Goal: Task Accomplishment & Management: Manage account settings

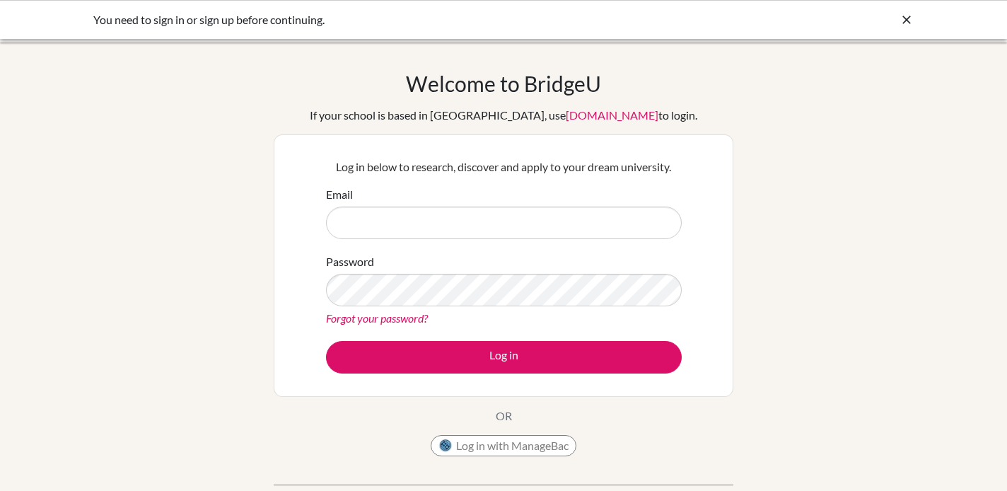
click at [246, 226] on div "Welcome to [GEOGRAPHIC_DATA] If your school is based in [GEOGRAPHIC_DATA], use …" at bounding box center [503, 302] width 1007 height 462
click at [353, 214] on input "Email" at bounding box center [504, 222] width 356 height 33
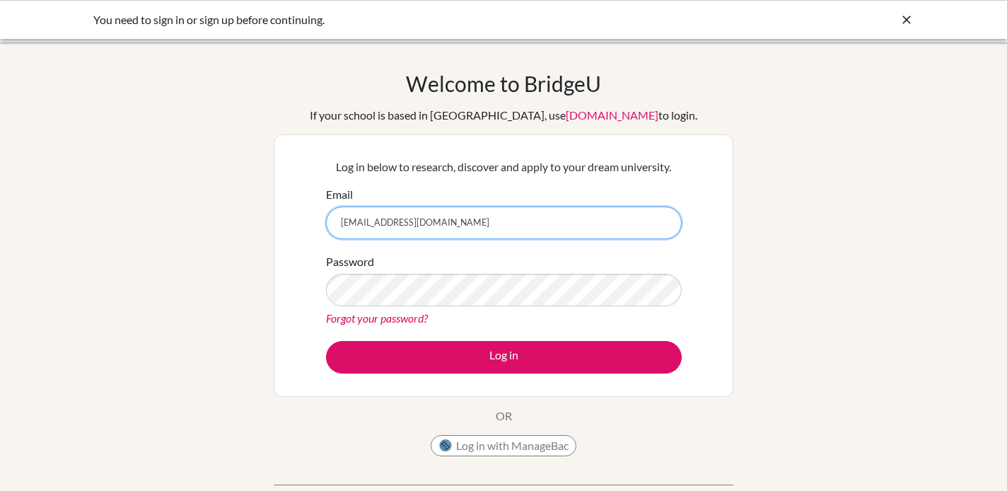
type input "[EMAIL_ADDRESS][DOMAIN_NAME]"
click at [131, 21] on div "You need to sign in or sign up before continuing." at bounding box center [397, 19] width 608 height 17
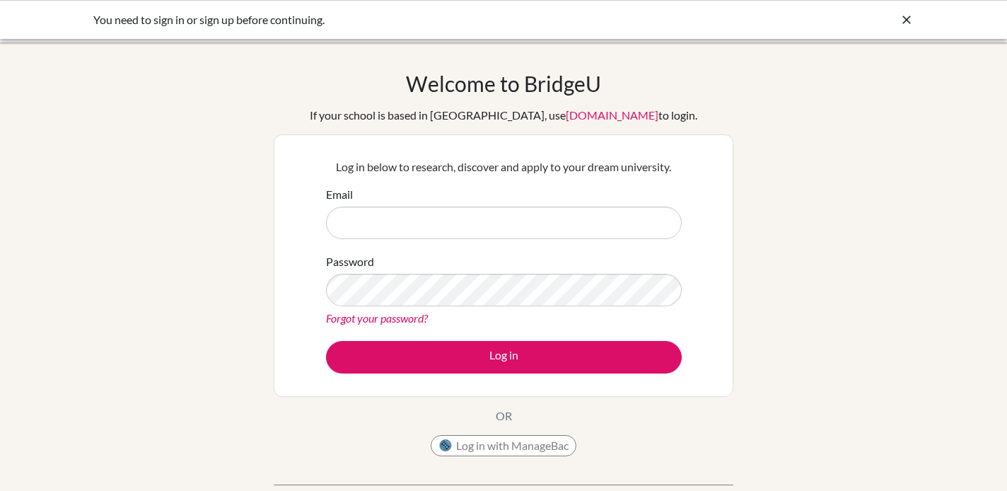
click at [139, 23] on div "You need to sign in or sign up before continuing." at bounding box center [397, 19] width 608 height 17
click at [160, 90] on div "Welcome to [GEOGRAPHIC_DATA] If your school is based in [GEOGRAPHIC_DATA], use …" at bounding box center [503, 302] width 1007 height 462
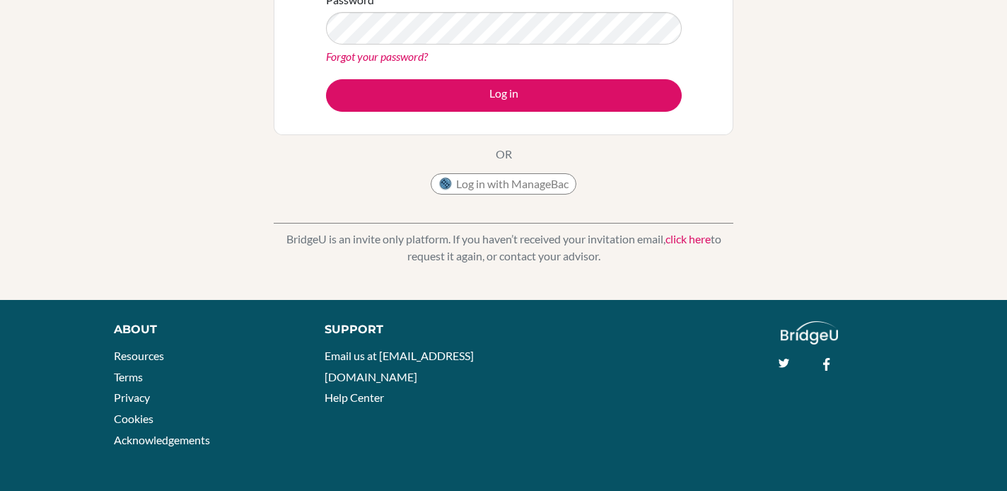
scroll to position [261, 0]
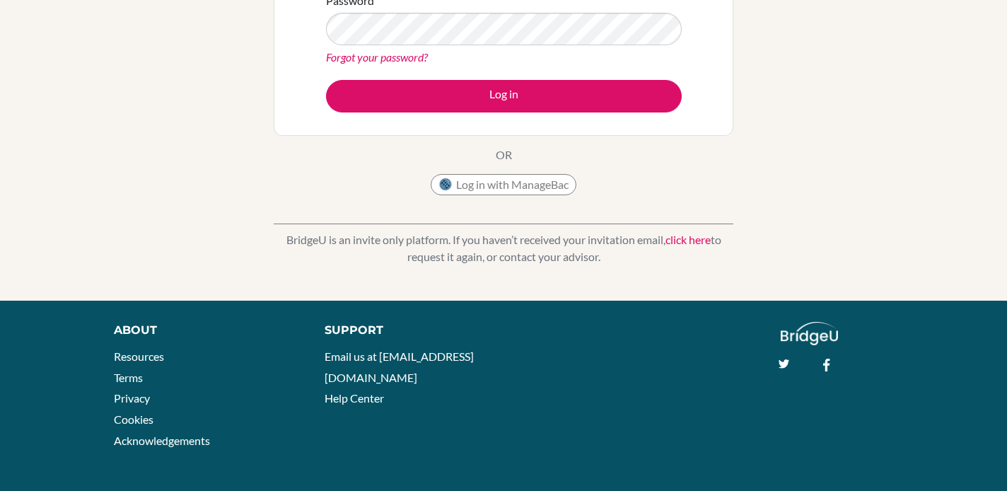
click at [805, 327] on img at bounding box center [808, 333] width 57 height 23
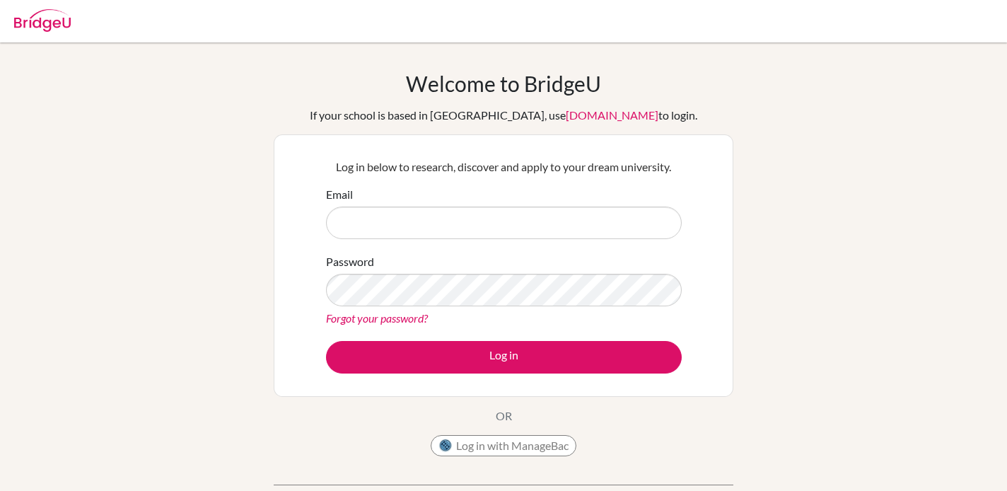
click at [69, 20] on img at bounding box center [42, 20] width 57 height 23
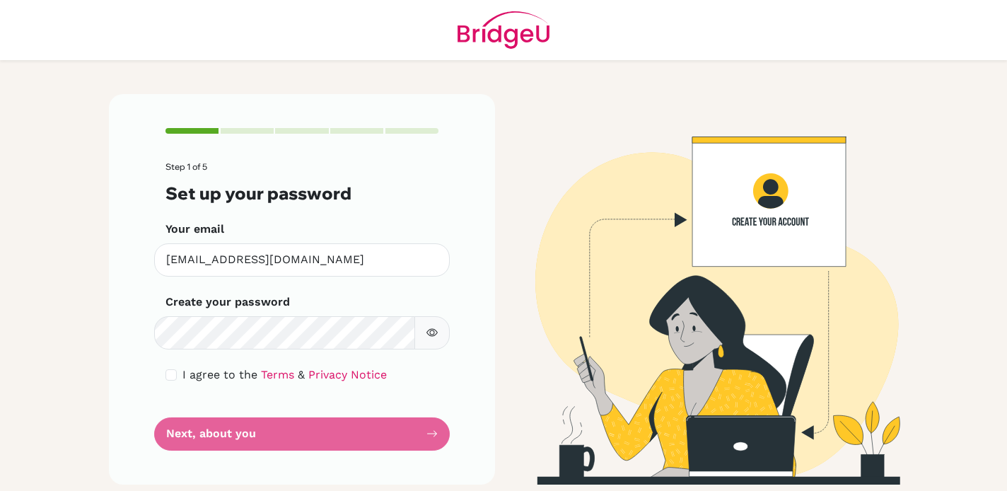
click at [443, 321] on button "button" at bounding box center [431, 332] width 35 height 33
click at [173, 372] on input "checkbox" at bounding box center [170, 374] width 11 height 11
checkbox input "true"
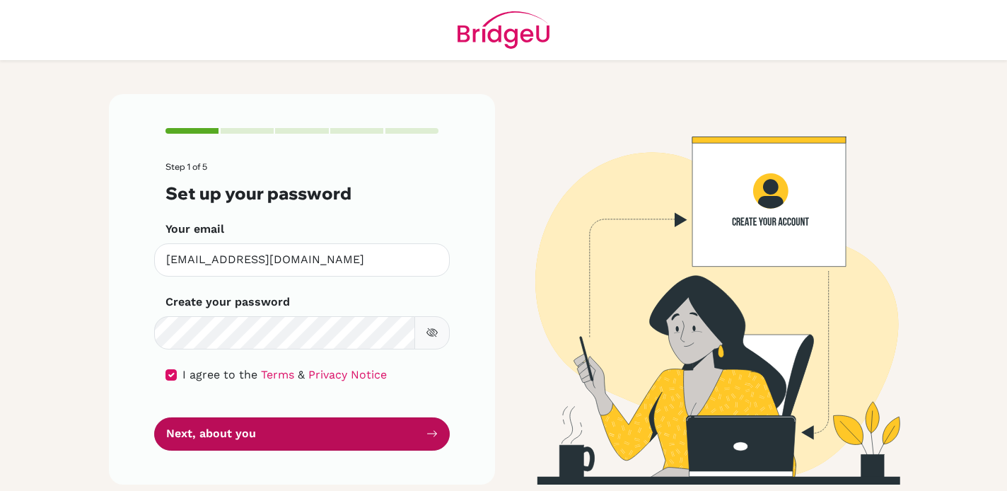
click at [210, 437] on button "Next, about you" at bounding box center [302, 433] width 296 height 33
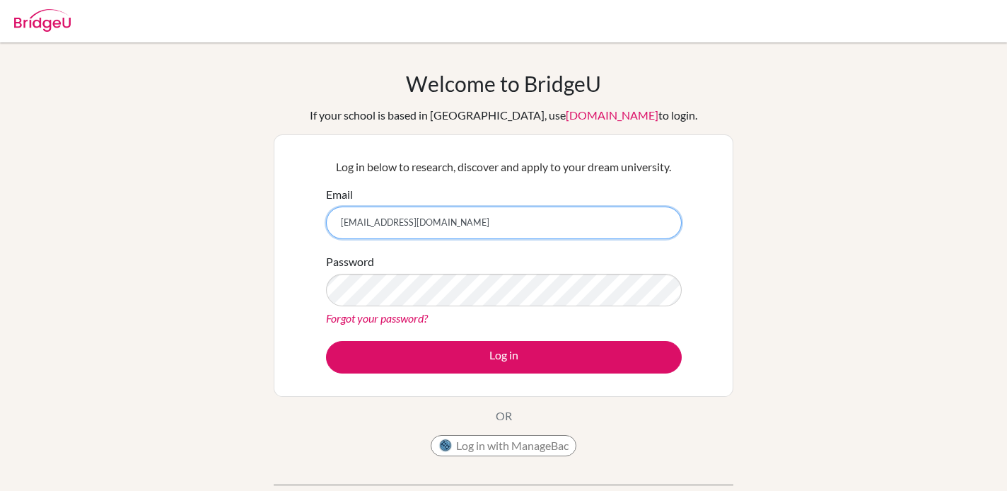
click at [385, 223] on input "[EMAIL_ADDRESS][DOMAIN_NAME]" at bounding box center [504, 222] width 356 height 33
type input "[EMAIL_ADDRESS][DOMAIN_NAME]"
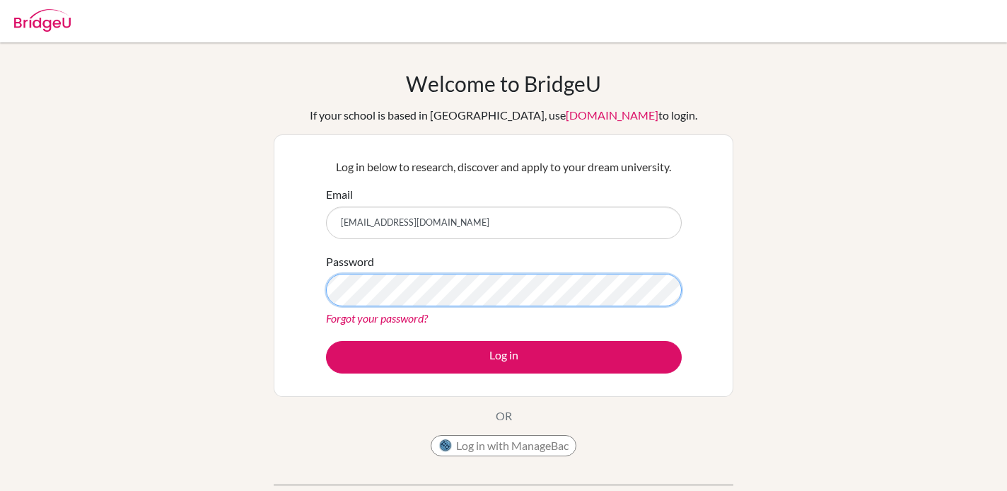
click at [503, 356] on button "Log in" at bounding box center [504, 357] width 356 height 33
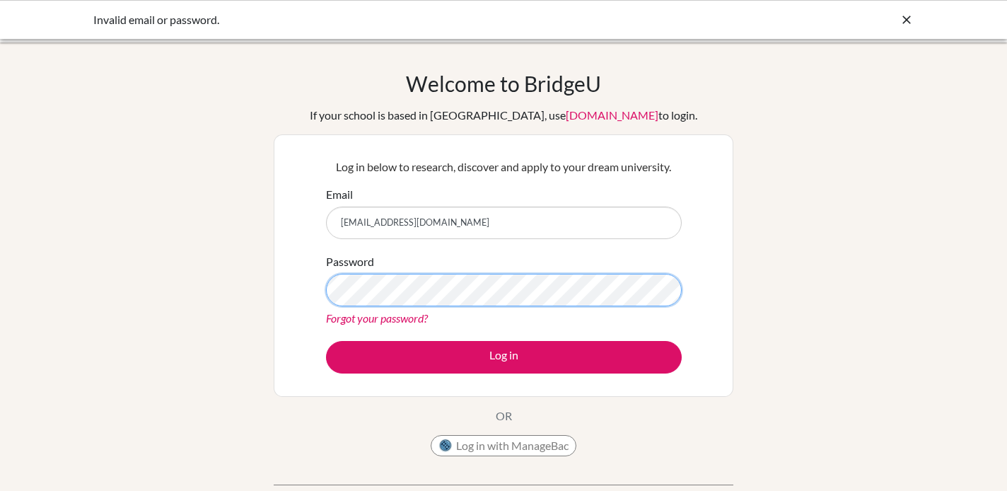
click at [503, 356] on button "Log in" at bounding box center [504, 357] width 356 height 33
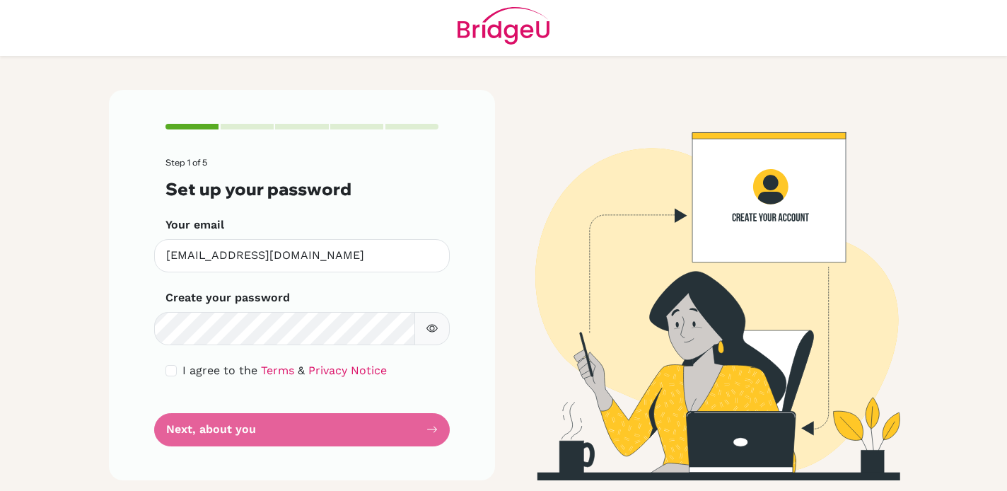
scroll to position [4, 0]
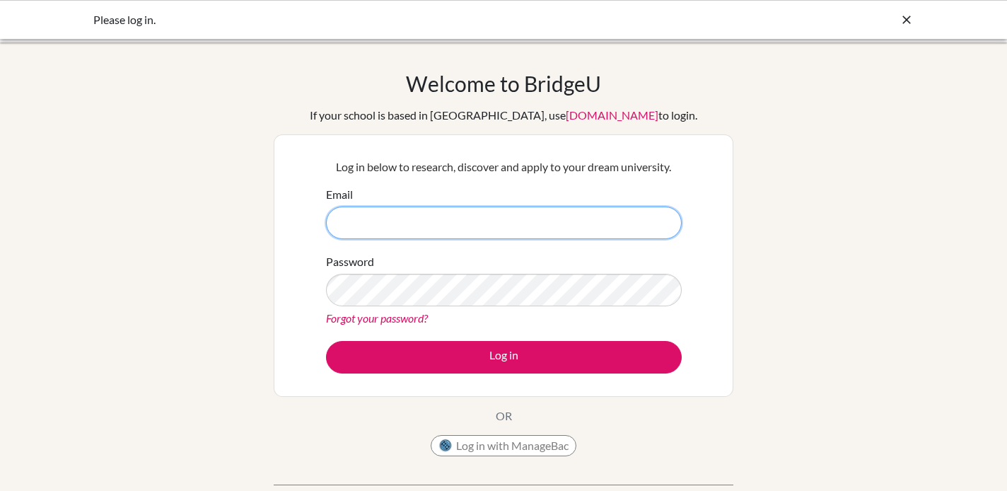
type input "[EMAIL_ADDRESS][DOMAIN_NAME]"
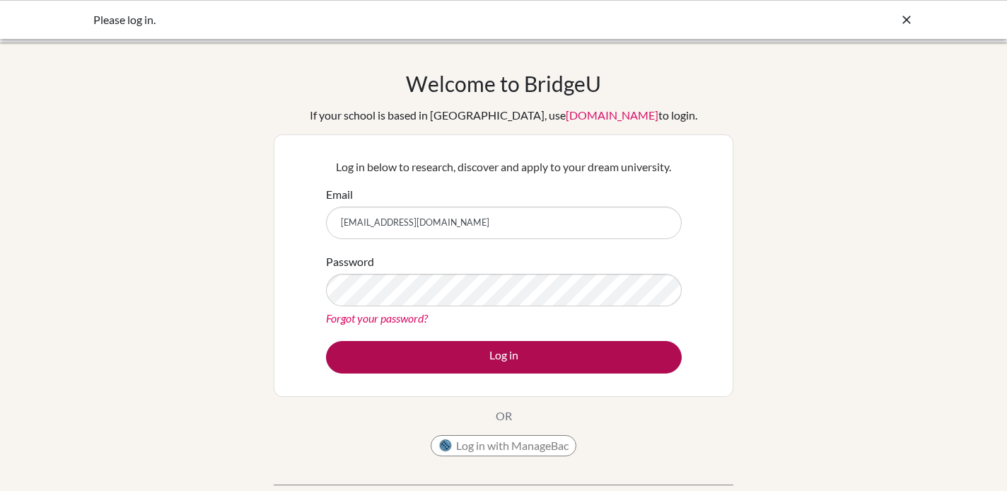
click at [452, 354] on button "Log in" at bounding box center [504, 357] width 356 height 33
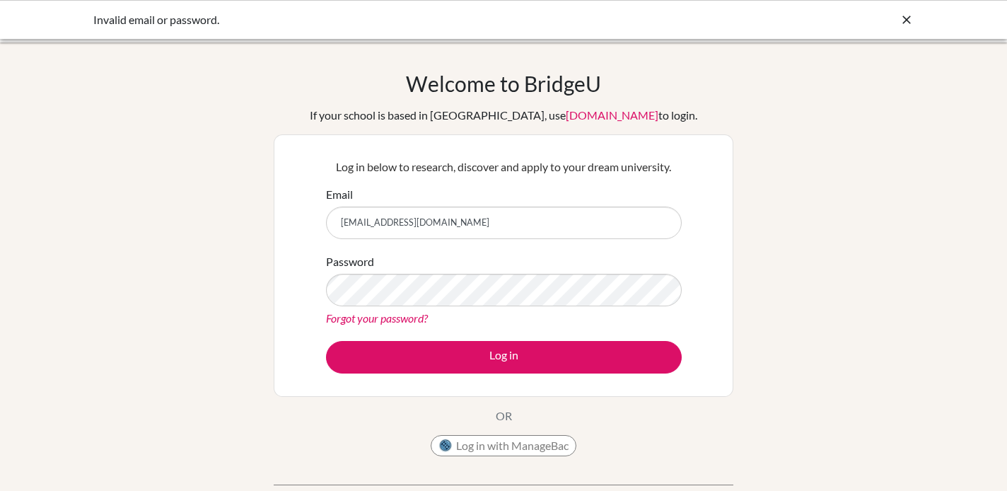
click at [170, 184] on div "Welcome to [GEOGRAPHIC_DATA] If your school is based in [GEOGRAPHIC_DATA], use …" at bounding box center [503, 302] width 1007 height 462
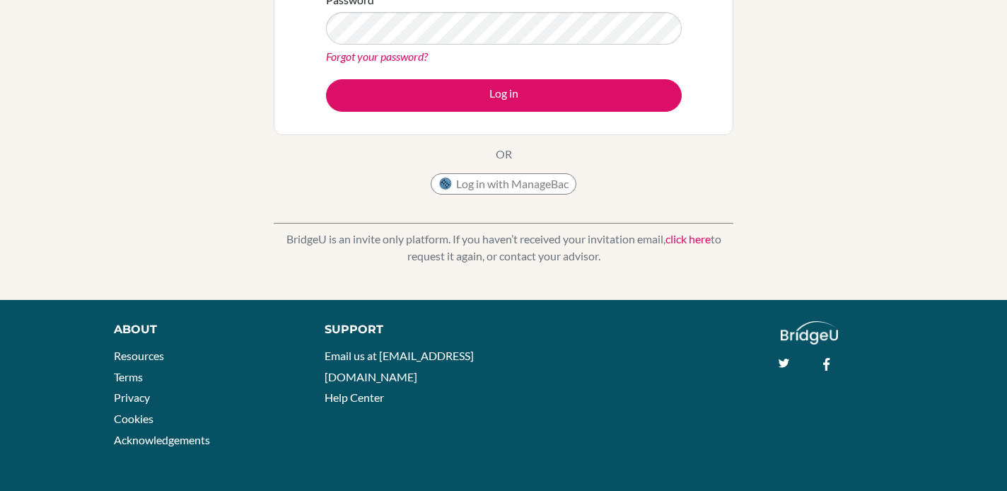
scroll to position [261, 0]
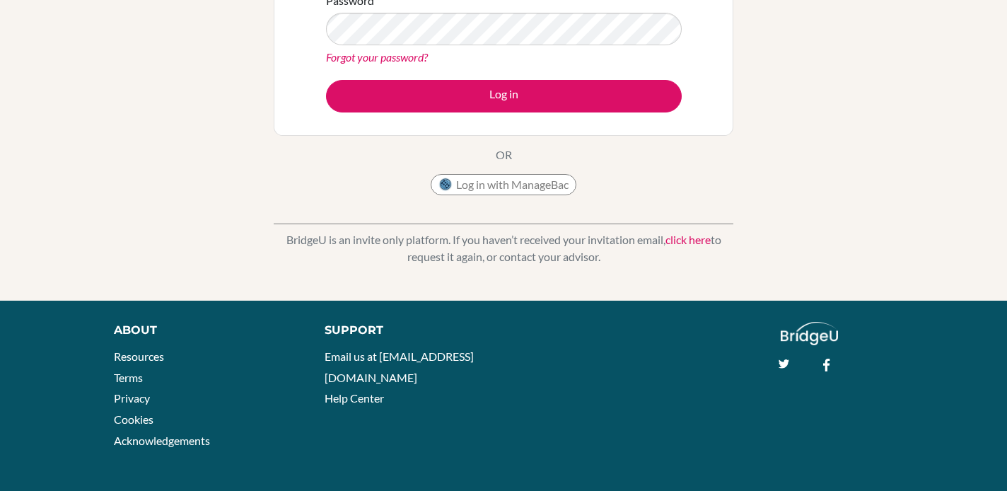
click at [699, 243] on link "click here" at bounding box center [687, 239] width 45 height 13
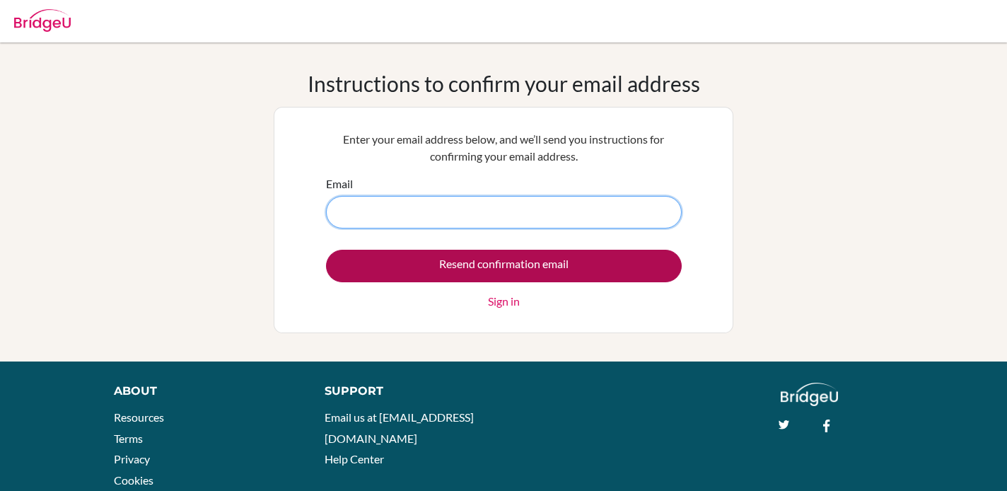
type input "[EMAIL_ADDRESS][DOMAIN_NAME]"
click at [477, 267] on input "Resend confirmation email" at bounding box center [504, 266] width 356 height 33
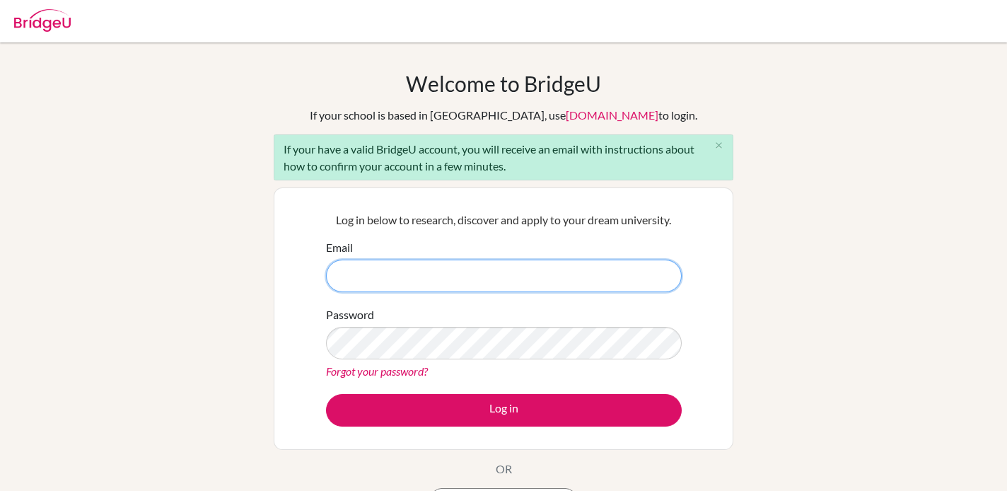
type input "[EMAIL_ADDRESS][DOMAIN_NAME]"
click at [530, 429] on div "Log in below to research, discover and apply to your dream university. Email 15…" at bounding box center [503, 318] width 373 height 233
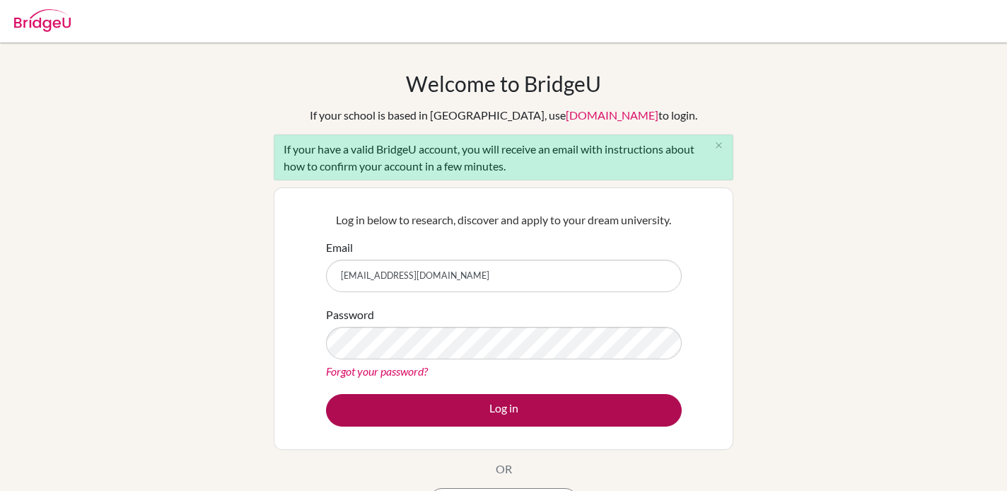
click at [532, 418] on button "Log in" at bounding box center [504, 410] width 356 height 33
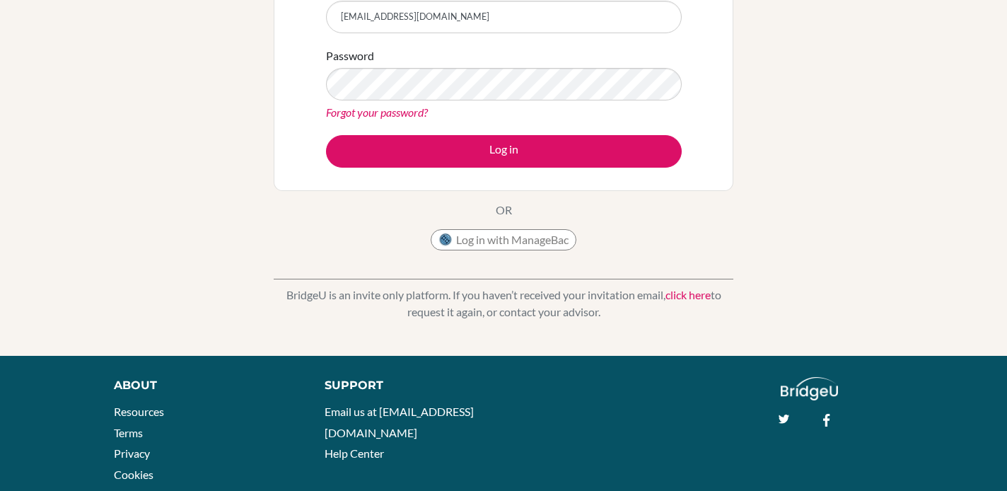
scroll to position [203, 0]
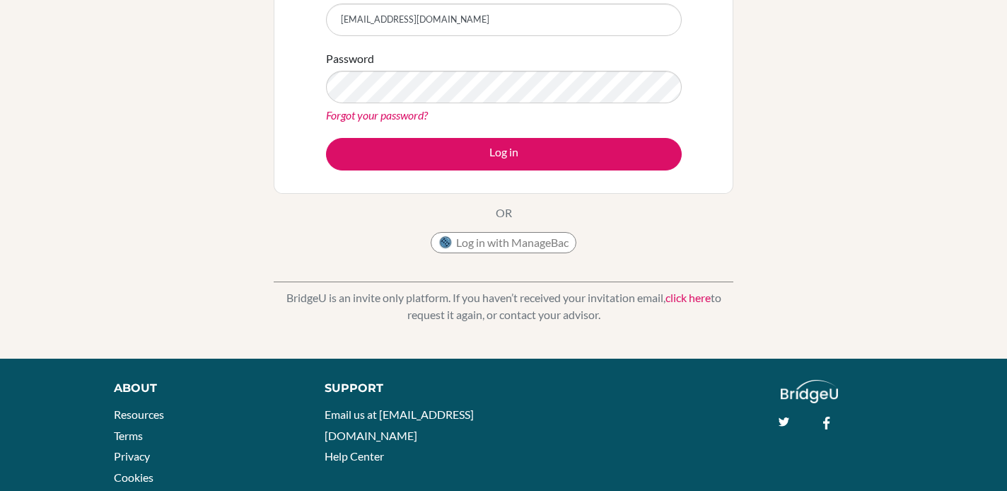
click at [678, 303] on link "click here" at bounding box center [687, 297] width 45 height 13
click at [682, 298] on link "click here" at bounding box center [687, 297] width 45 height 13
